Goal: Transaction & Acquisition: Download file/media

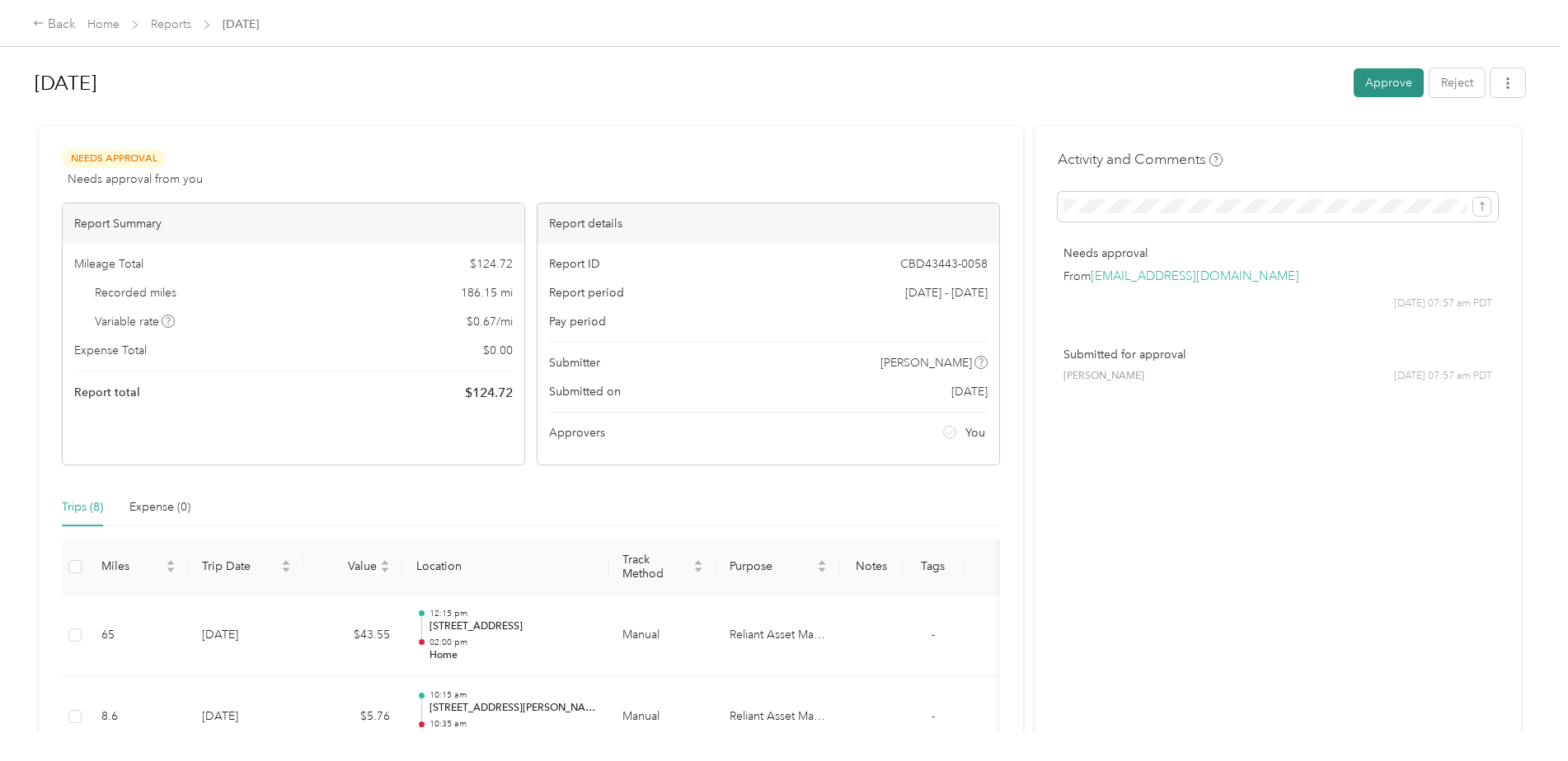
click at [1381, 78] on button "Approve" at bounding box center [1389, 82] width 70 height 29
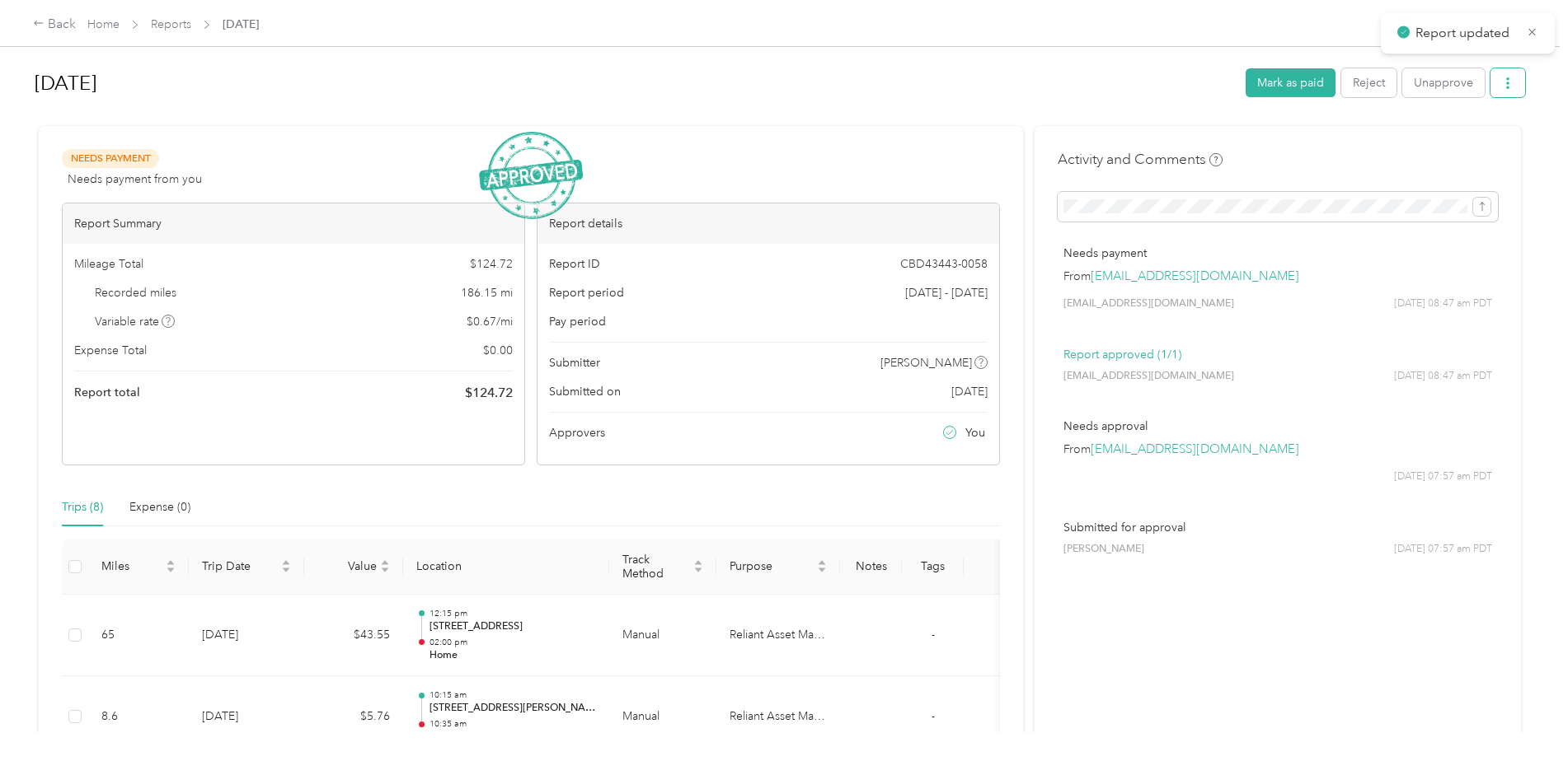
click at [1510, 73] on button "button" at bounding box center [1507, 82] width 35 height 29
click at [1459, 142] on span "Download" at bounding box center [1456, 144] width 54 height 18
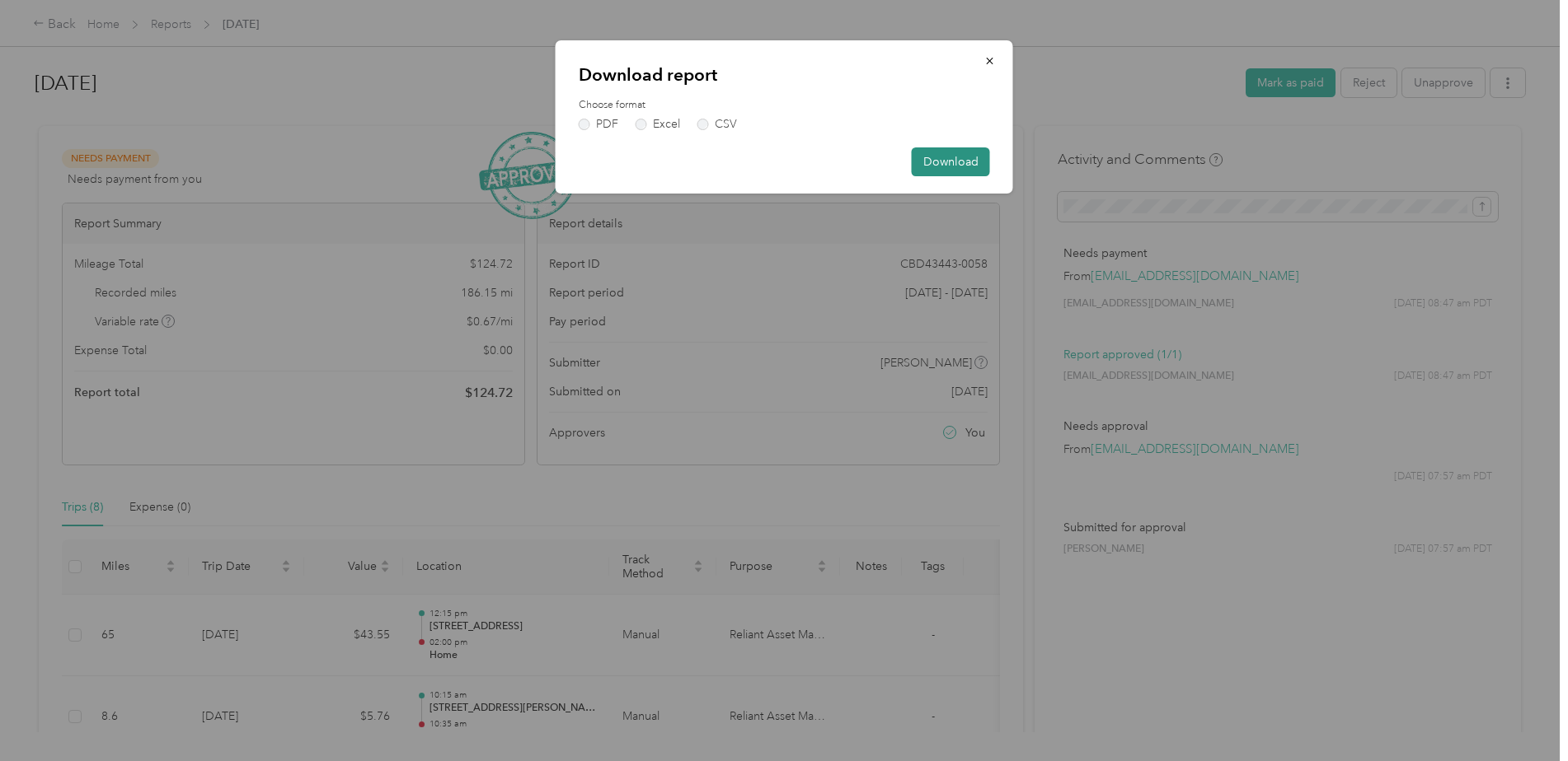
click at [928, 169] on button "Download" at bounding box center [950, 162] width 78 height 29
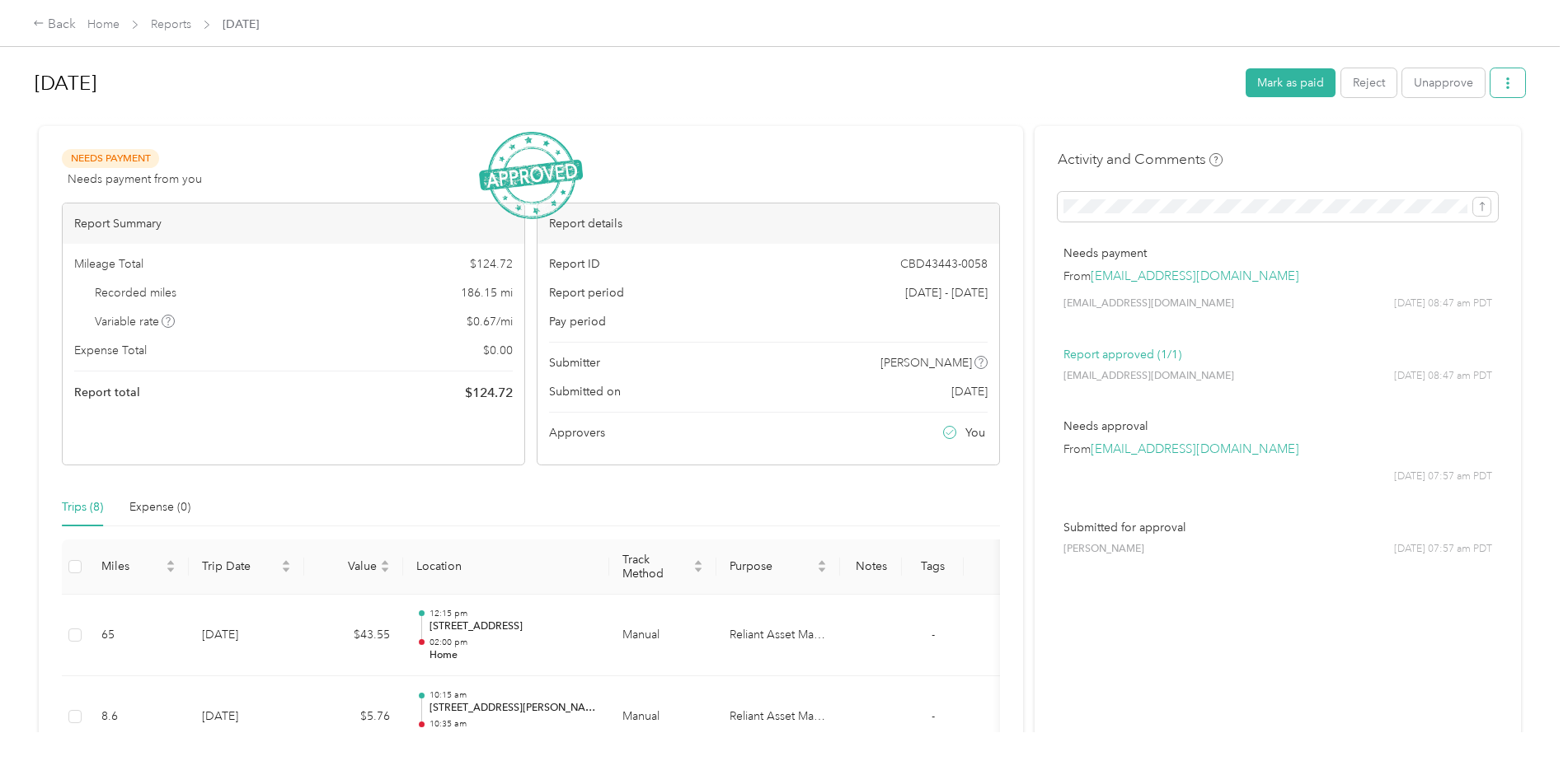
click at [1507, 88] on icon "button" at bounding box center [1508, 84] width 12 height 12
click at [1459, 151] on span "Download" at bounding box center [1456, 144] width 54 height 18
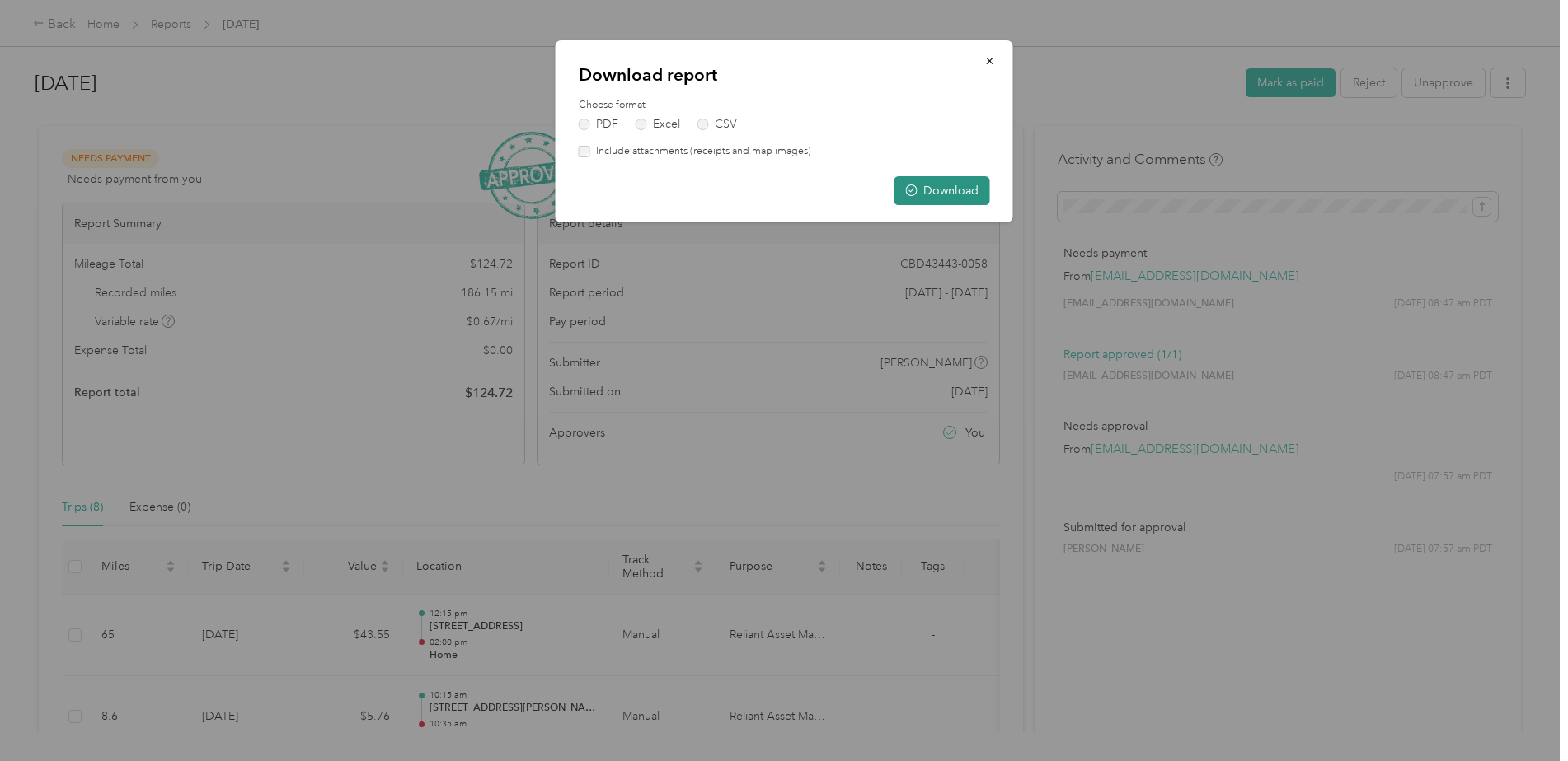
click at [944, 192] on button "Download" at bounding box center [942, 190] width 96 height 29
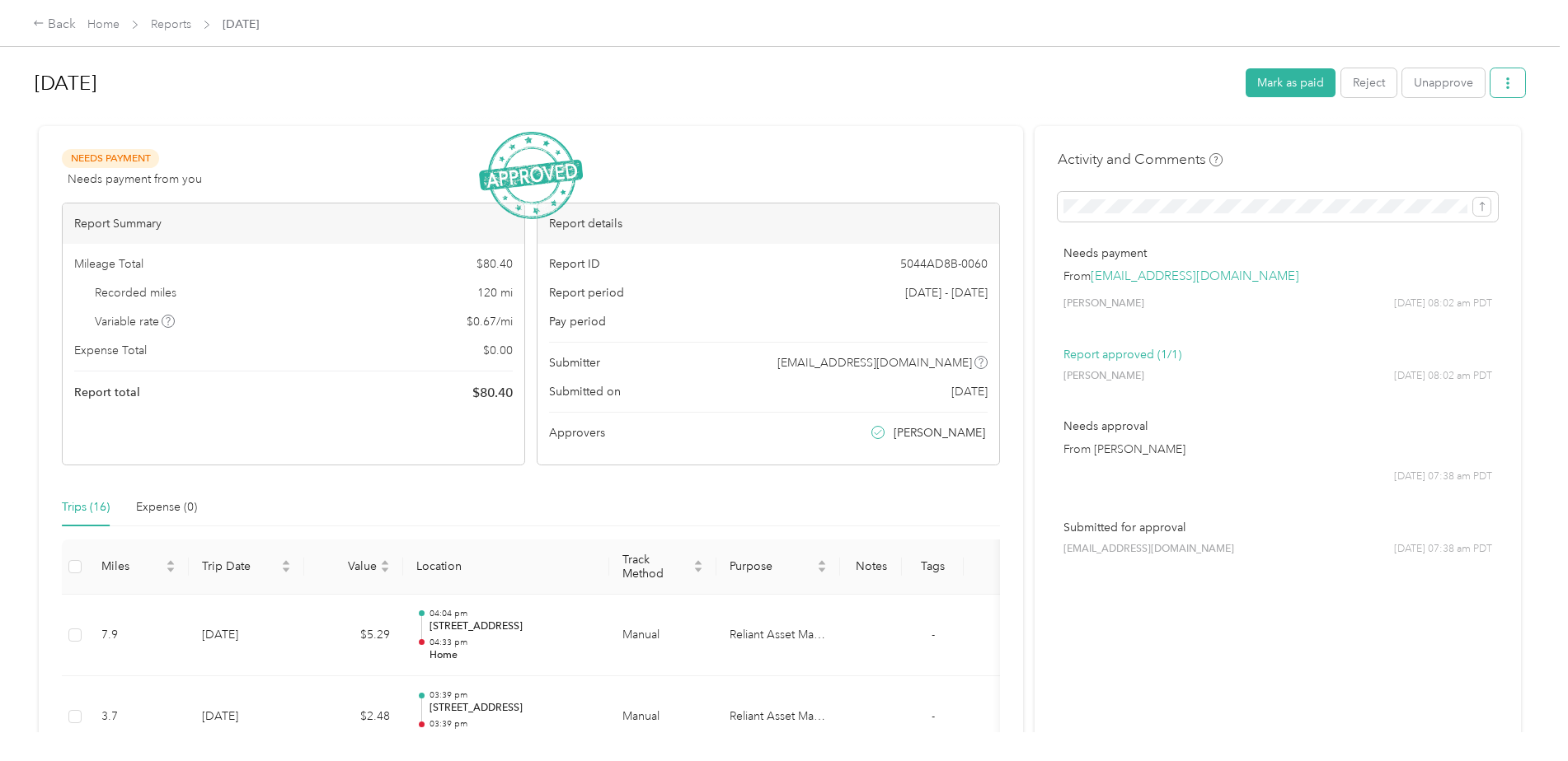
click at [1504, 86] on icon "button" at bounding box center [1508, 84] width 12 height 12
click at [1457, 141] on span "Download" at bounding box center [1456, 144] width 54 height 18
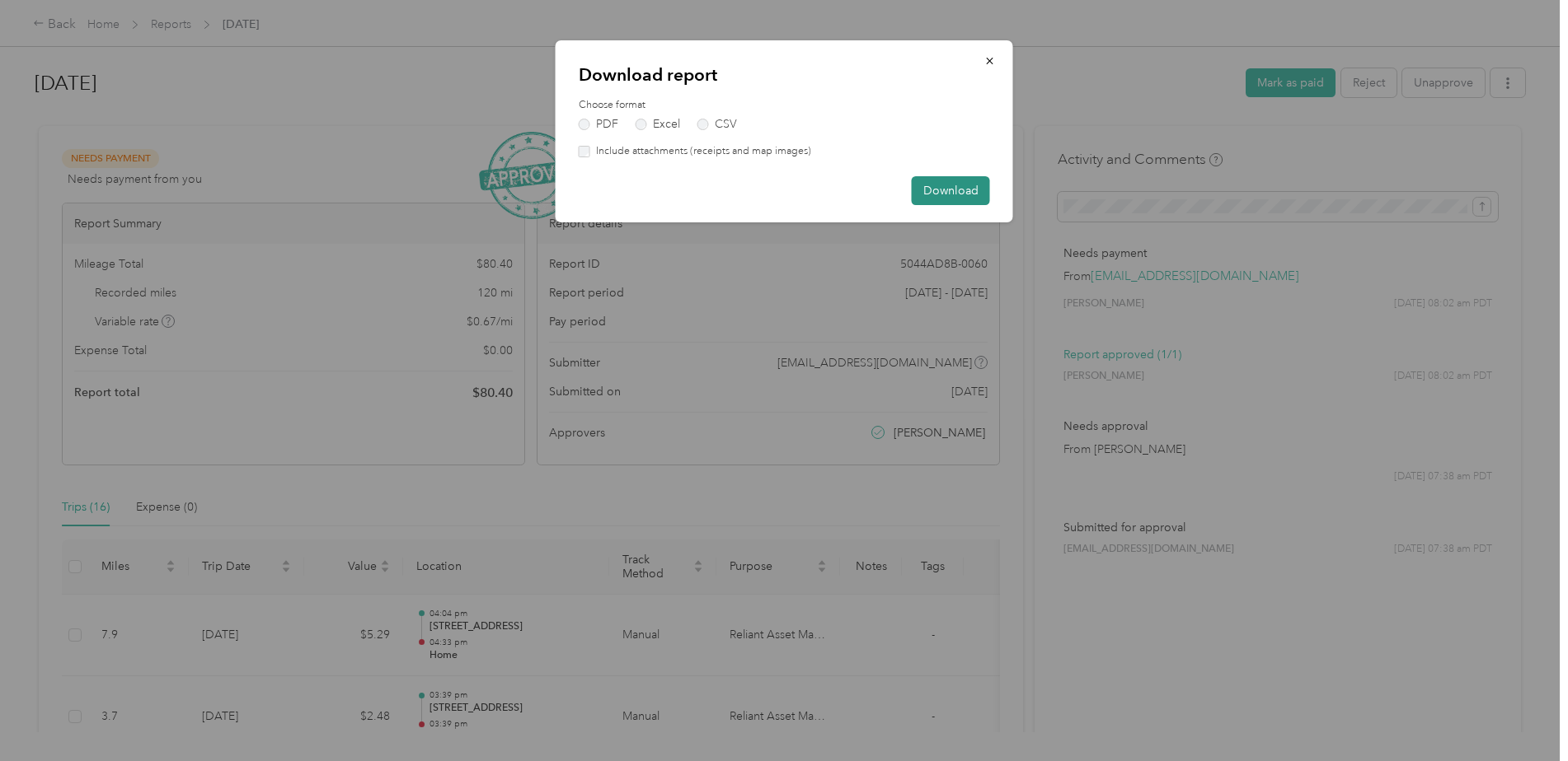
click at [930, 183] on button "Download" at bounding box center [950, 190] width 78 height 29
